Goal: Task Accomplishment & Management: Manage account settings

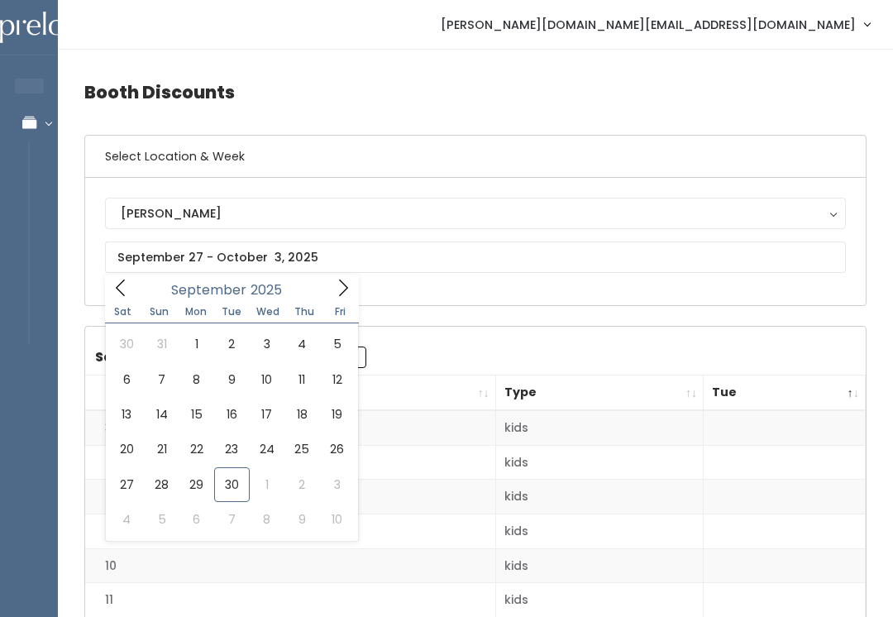
click at [553, 293] on div "Sandy Sandy" at bounding box center [475, 241] width 780 height 127
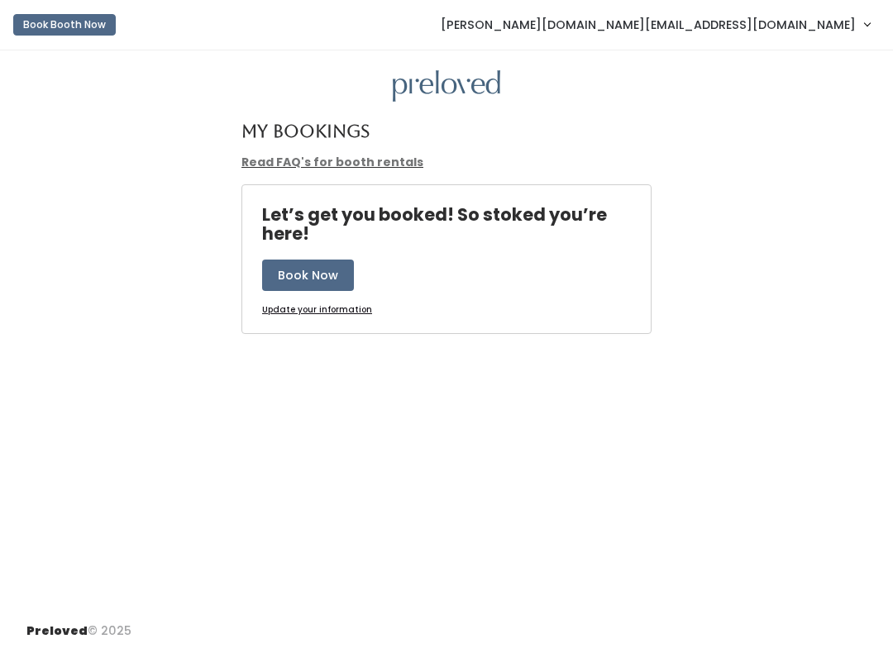
click at [798, 24] on span "[PERSON_NAME][DOMAIN_NAME][EMAIL_ADDRESS][DOMAIN_NAME]" at bounding box center [648, 25] width 415 height 18
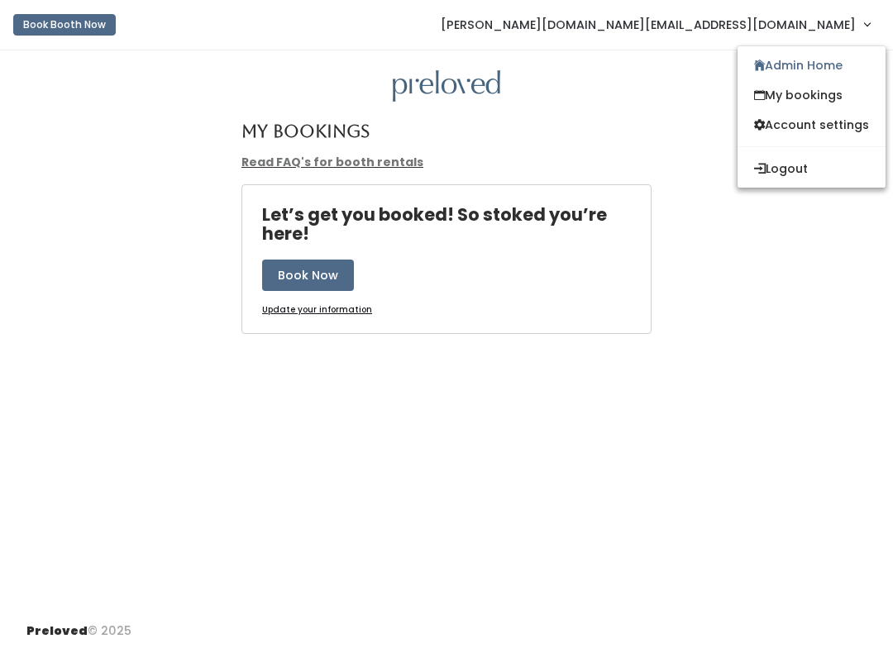
click at [813, 55] on link "Admin Home" at bounding box center [811, 65] width 148 height 30
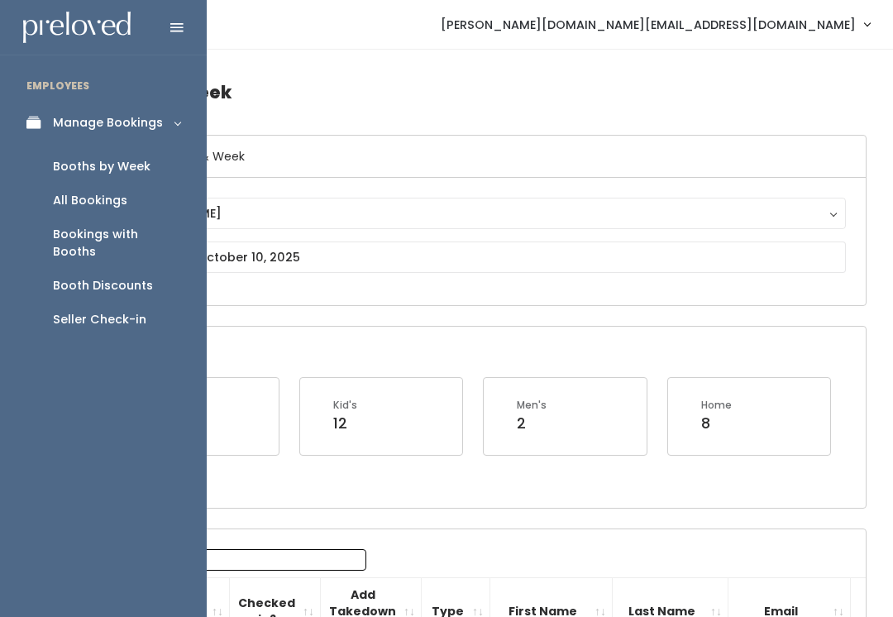
click at [63, 277] on div "Booth Discounts" at bounding box center [103, 285] width 100 height 17
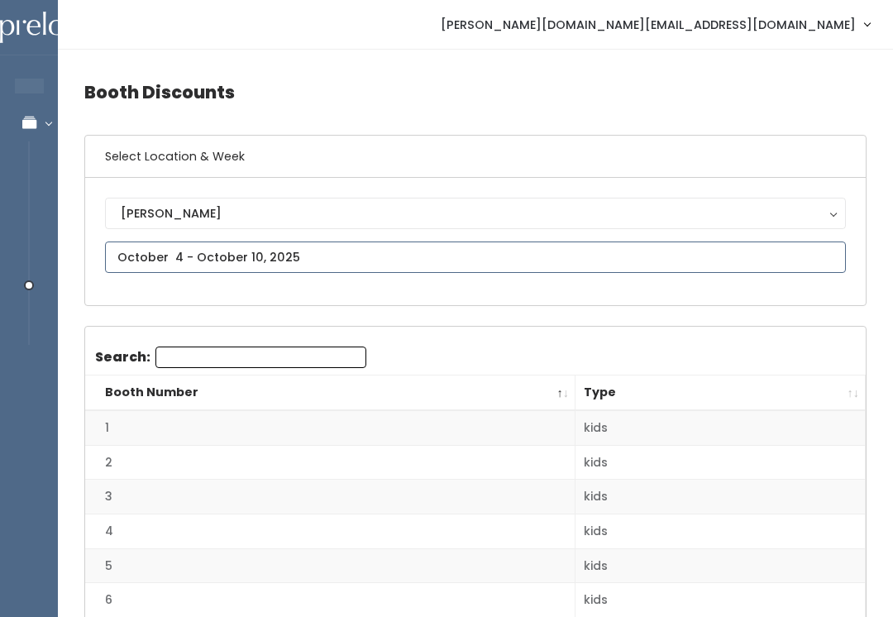
click at [350, 246] on input "text" at bounding box center [475, 256] width 741 height 31
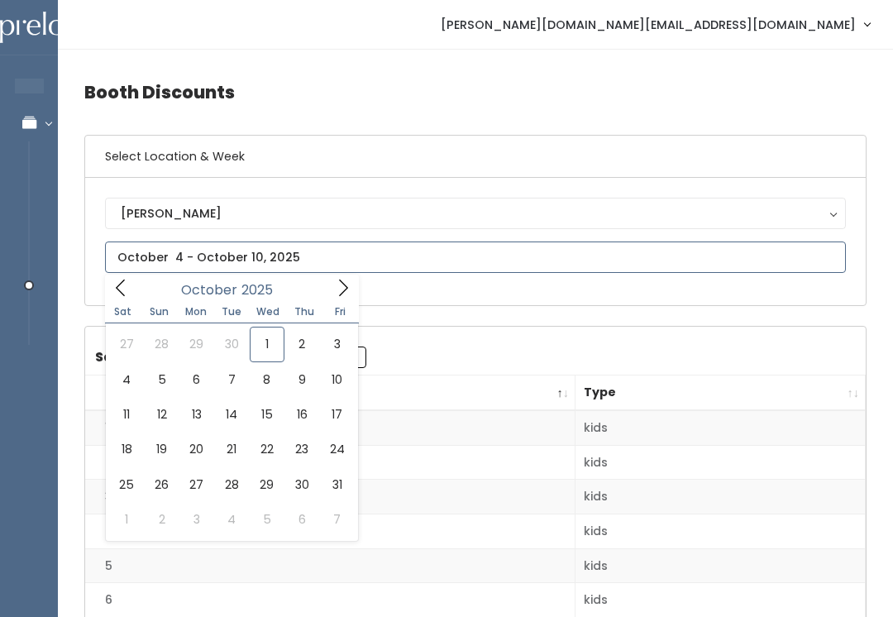
click at [137, 284] on div "[DATE]" at bounding box center [231, 287] width 190 height 26
click at [129, 277] on span at bounding box center [120, 287] width 31 height 26
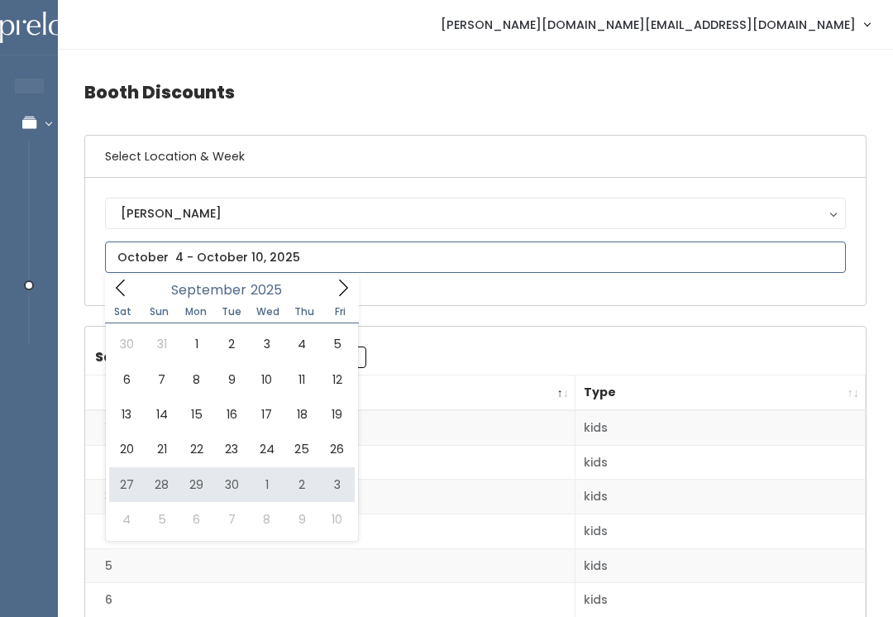
type input "September 27 to October 3"
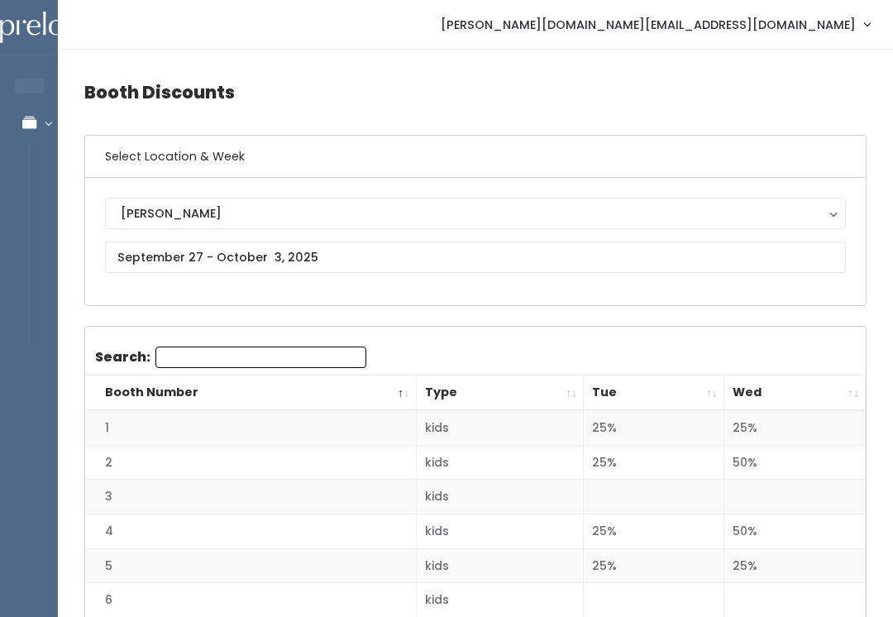
click at [853, 379] on th "Wed" at bounding box center [794, 393] width 141 height 36
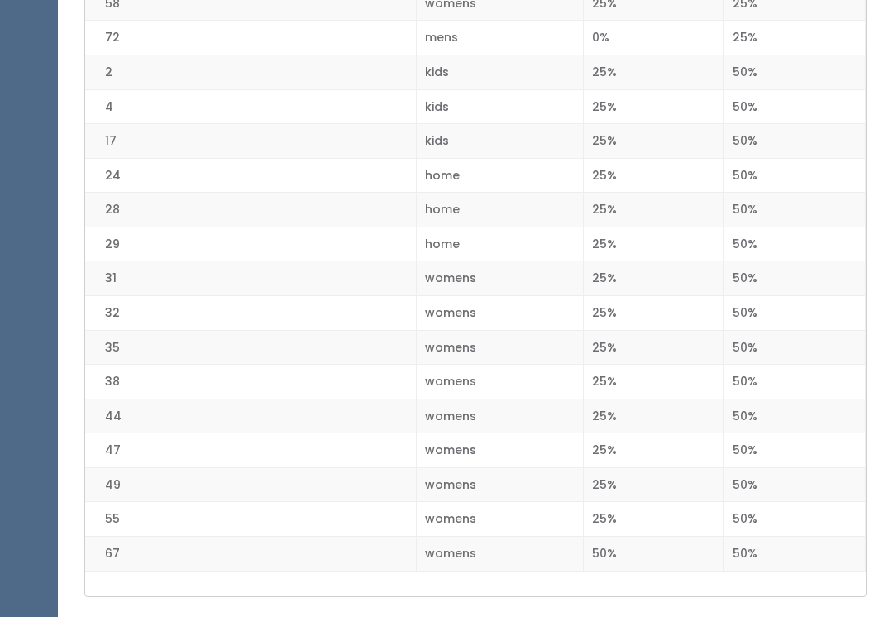
scroll to position [2421, 0]
